Goal: Navigation & Orientation: Find specific page/section

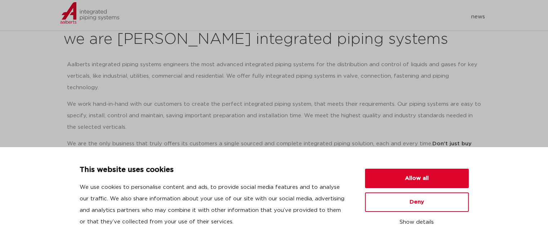
scroll to position [108, 0]
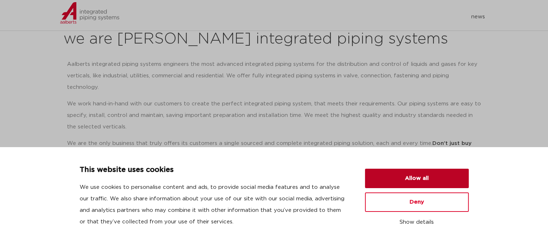
click at [427, 184] on button "Allow all" at bounding box center [417, 178] width 104 height 19
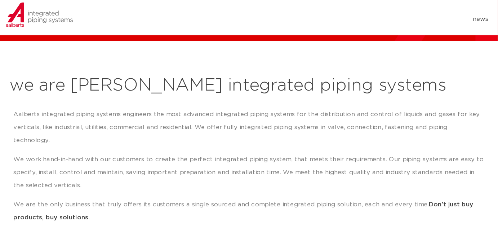
scroll to position [72, 0]
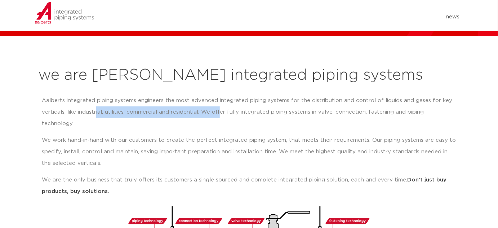
drag, startPoint x: 96, startPoint y: 113, endPoint x: 221, endPoint y: 114, distance: 125.7
click at [221, 114] on p "Aalberts integrated piping systems engineers the most advanced integrated pipin…" at bounding box center [249, 112] width 414 height 35
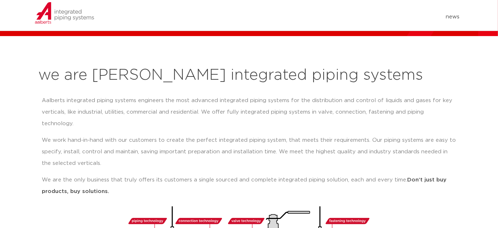
click at [241, 112] on p "Aalberts integrated piping systems engineers the most advanced integrated pipin…" at bounding box center [249, 112] width 414 height 35
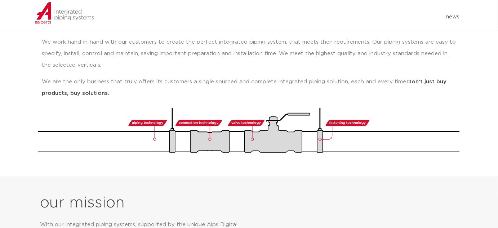
scroll to position [170, 0]
drag, startPoint x: 136, startPoint y: 67, endPoint x: 228, endPoint y: 61, distance: 91.7
click at [228, 61] on div "Aalberts integrated piping systems engineers the most advanced integrated pipin…" at bounding box center [249, 48] width 414 height 102
click at [257, 76] on p "We are the only business that truly offers its customers a single sourced and c…" at bounding box center [249, 87] width 414 height 23
drag, startPoint x: 130, startPoint y: 73, endPoint x: 178, endPoint y: 80, distance: 47.7
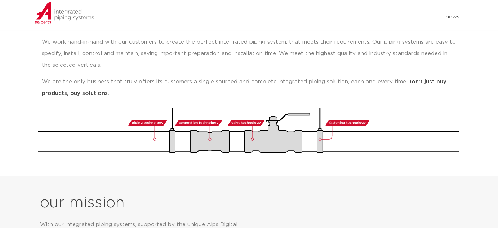
click at [130, 76] on p "We are the only business that truly offers its customers a single sourced and c…" at bounding box center [249, 87] width 414 height 23
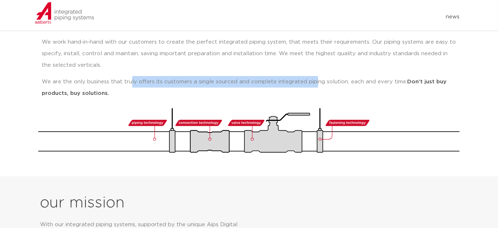
drag, startPoint x: 178, startPoint y: 80, endPoint x: 314, endPoint y: 73, distance: 136.3
click at [314, 76] on p "We are the only business that truly offers its customers a single sourced and c…" at bounding box center [249, 87] width 414 height 23
click at [315, 76] on p "We are the only business that truly offers its customers a single sourced and c…" at bounding box center [249, 87] width 414 height 23
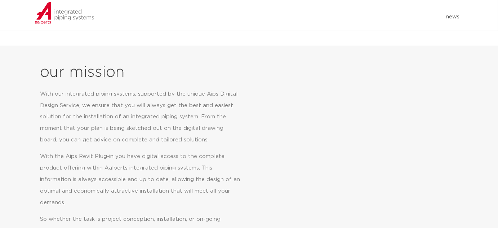
scroll to position [301, 0]
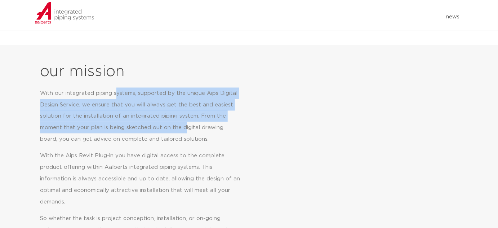
drag, startPoint x: 117, startPoint y: 78, endPoint x: 184, endPoint y: 113, distance: 76.0
click at [184, 113] on p "With our integrated piping systems, supported by the unique Aips Digital Design…" at bounding box center [140, 117] width 201 height 58
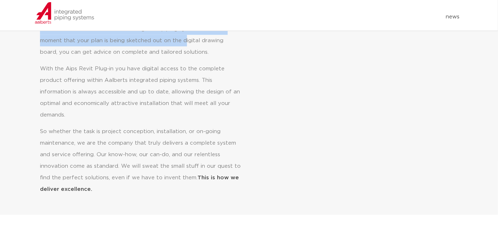
scroll to position [399, 0]
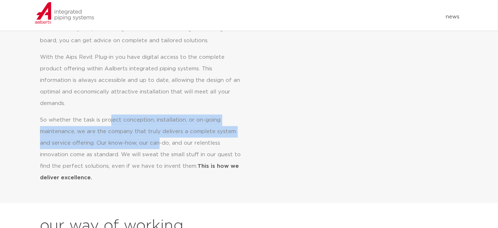
drag, startPoint x: 109, startPoint y: 105, endPoint x: 159, endPoint y: 127, distance: 54.1
click at [159, 127] on p "So whether the task is project conception, installation, or on-going maintenanc…" at bounding box center [140, 149] width 201 height 69
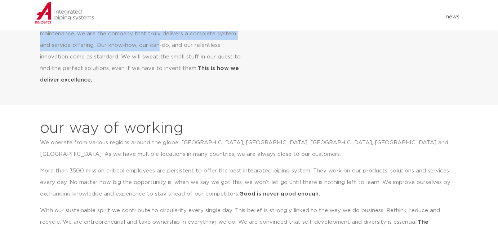
scroll to position [530, 0]
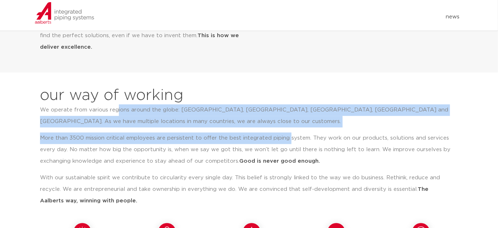
drag, startPoint x: 117, startPoint y: 94, endPoint x: 288, endPoint y: 127, distance: 174.7
click at [288, 127] on div "We operate from various regions around the globe: [GEOGRAPHIC_DATA], [GEOGRAPHI…" at bounding box center [251, 155] width 423 height 102
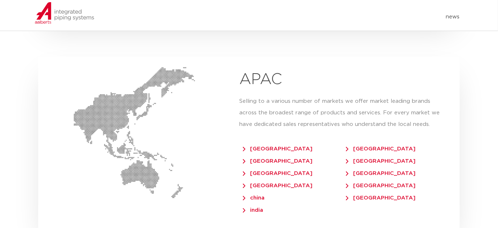
scroll to position [1512, 0]
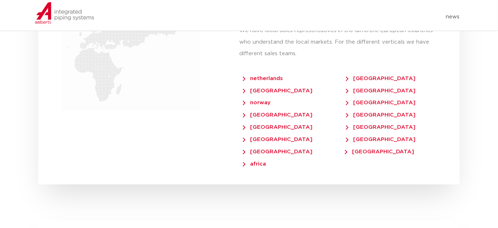
click at [266, 149] on span "[GEOGRAPHIC_DATA]" at bounding box center [277, 151] width 69 height 5
